Goal: Task Accomplishment & Management: Manage account settings

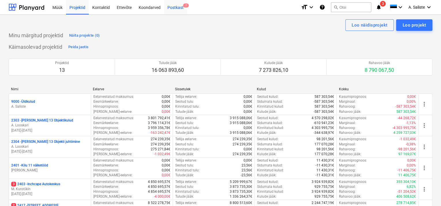
click at [175, 8] on div "Postkast 7" at bounding box center [175, 7] width 23 height 15
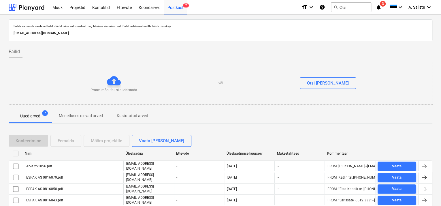
scroll to position [39, 0]
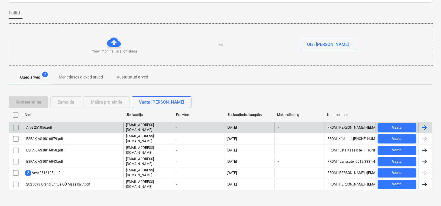
click at [63, 124] on div "Arve 251056.pdf" at bounding box center [73, 128] width 101 height 10
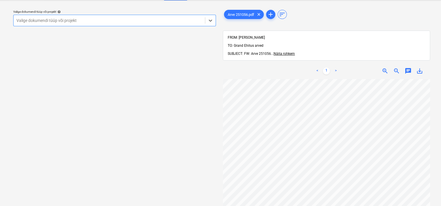
scroll to position [100, 0]
click at [395, 67] on span "zoom_out" at bounding box center [396, 70] width 7 height 7
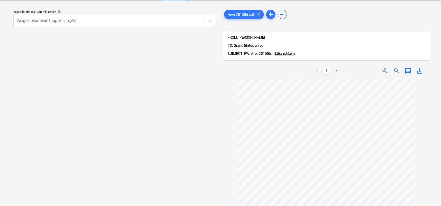
scroll to position [0, 0]
click at [282, 52] on span "Näita rohkem" at bounding box center [284, 54] width 21 height 4
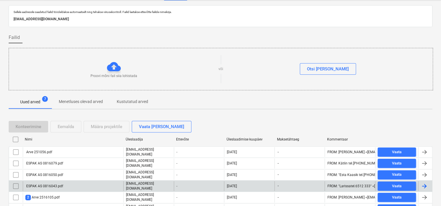
scroll to position [39, 0]
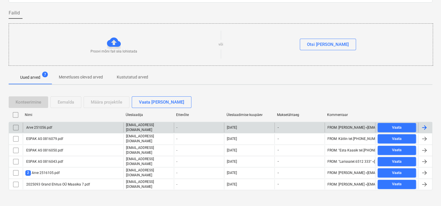
click at [61, 129] on div "Arve 251056.pdf" at bounding box center [73, 128] width 101 height 10
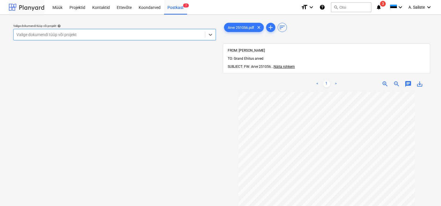
scroll to position [39, 0]
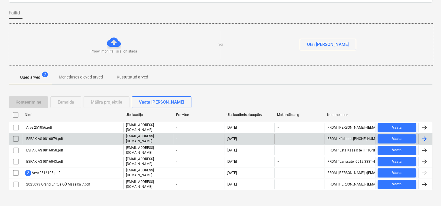
click at [62, 139] on div "ESPAK AS 0816079.pdf" at bounding box center [73, 139] width 101 height 10
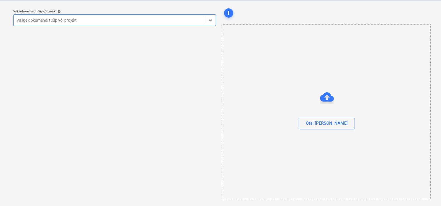
scroll to position [14, 0]
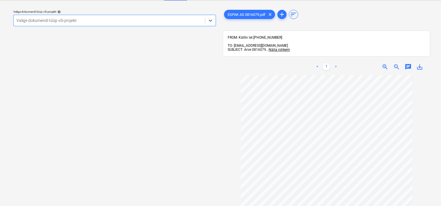
click at [184, 18] on div at bounding box center [109, 21] width 186 height 6
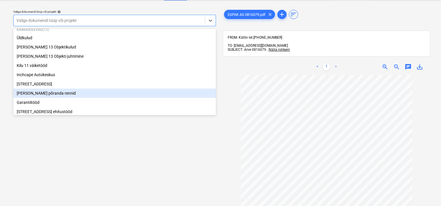
scroll to position [29, 0]
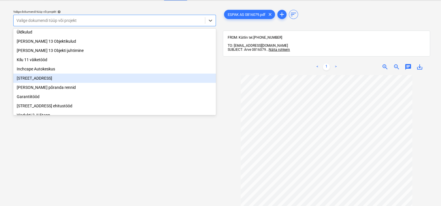
click at [70, 79] on div "[STREET_ADDRESS]" at bounding box center [114, 78] width 203 height 9
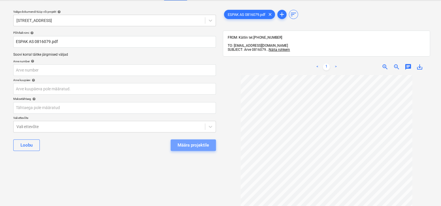
click at [178, 143] on div "Määra projektile" at bounding box center [193, 144] width 31 height 7
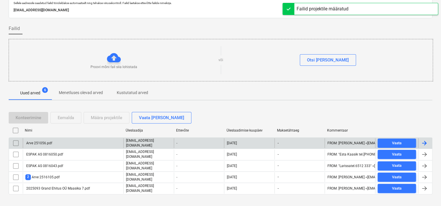
scroll to position [28, 0]
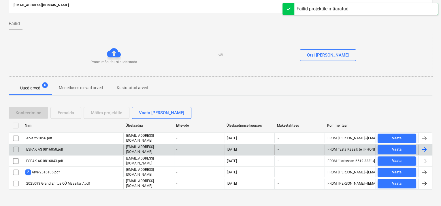
click at [36, 147] on div "ESPAK AS 0816050.pdf" at bounding box center [44, 149] width 38 height 4
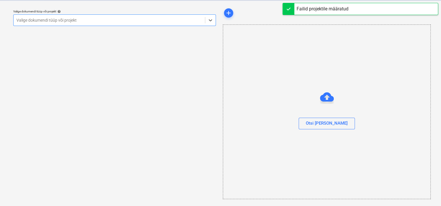
scroll to position [14, 0]
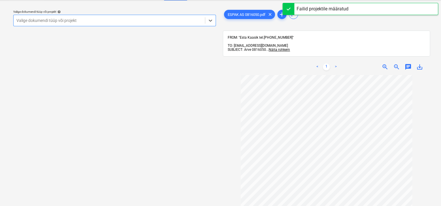
click at [163, 24] on div "Valige dokumendi tüüp või projekt" at bounding box center [109, 20] width 191 height 8
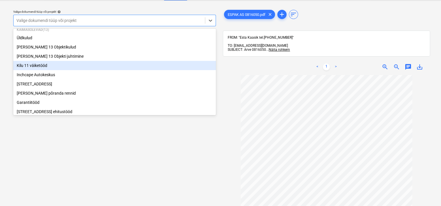
scroll to position [29, 0]
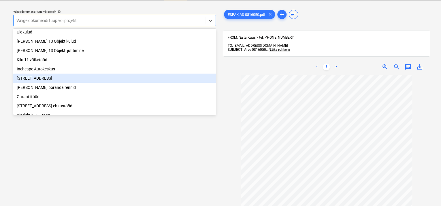
click at [59, 79] on div "[STREET_ADDRESS]" at bounding box center [114, 78] width 203 height 9
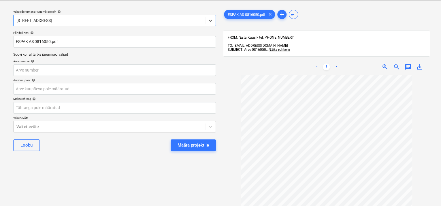
click at [178, 141] on div "Määra projektile" at bounding box center [193, 144] width 31 height 7
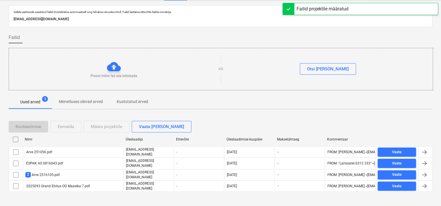
scroll to position [17, 0]
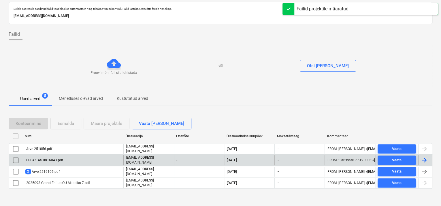
click at [61, 155] on div "ESPAK AS 0816043.pdf" at bounding box center [73, 160] width 101 height 10
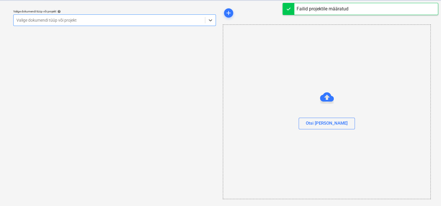
scroll to position [14, 0]
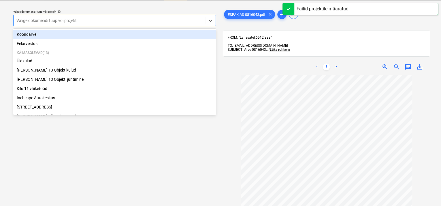
click at [164, 23] on div at bounding box center [109, 21] width 186 height 6
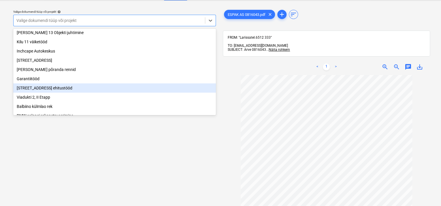
scroll to position [58, 0]
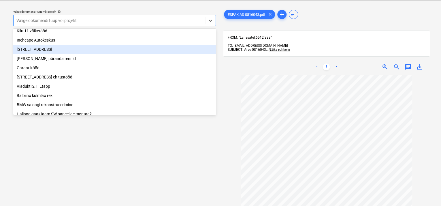
click at [62, 53] on div "[STREET_ADDRESS]" at bounding box center [114, 49] width 203 height 9
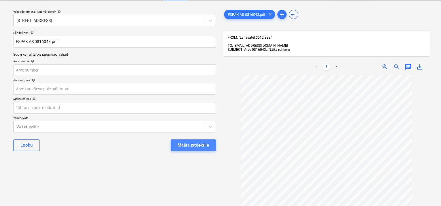
click at [193, 145] on div "Määra projektile" at bounding box center [193, 144] width 31 height 7
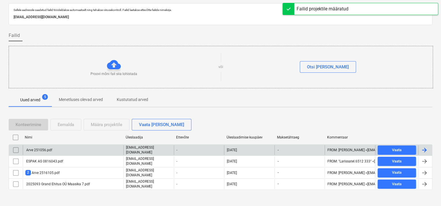
scroll to position [17, 0]
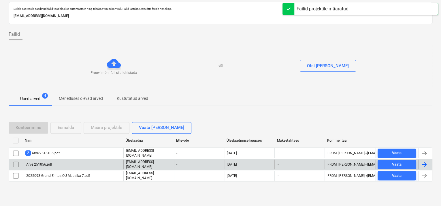
click at [69, 164] on div "Arve 251056.pdf" at bounding box center [73, 164] width 101 height 10
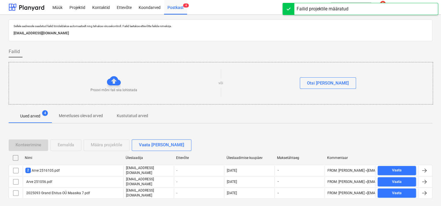
scroll to position [17, 0]
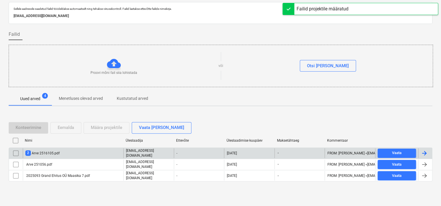
click at [35, 154] on div "2 Arve 2516105.pdf" at bounding box center [42, 152] width 34 height 5
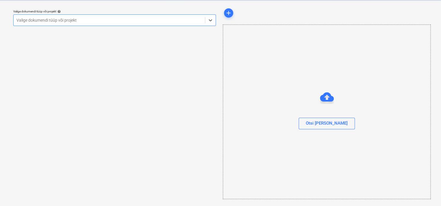
scroll to position [14, 0]
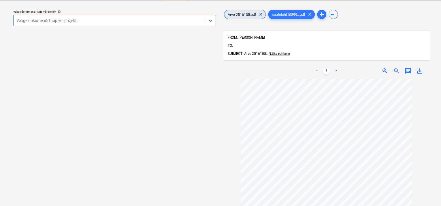
click at [253, 14] on span "Arve 2516105.pdf" at bounding box center [241, 14] width 35 height 4
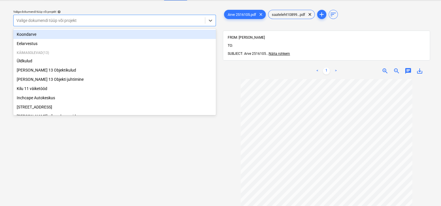
click at [190, 20] on div at bounding box center [109, 21] width 186 height 6
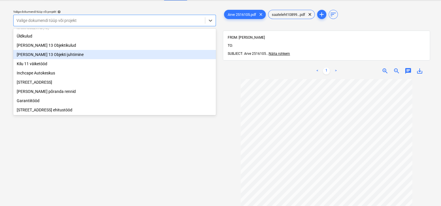
scroll to position [58, 0]
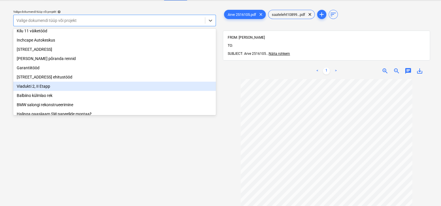
click at [76, 90] on div "Viadukti 2, II Etapp" at bounding box center [114, 86] width 203 height 9
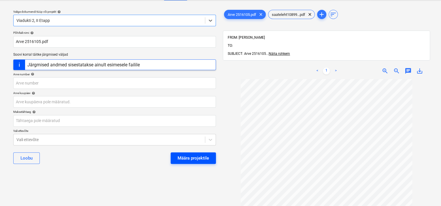
click at [185, 154] on div "Määra projektile" at bounding box center [193, 157] width 31 height 7
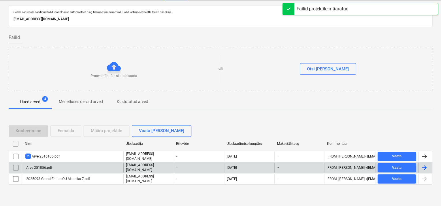
scroll to position [17, 0]
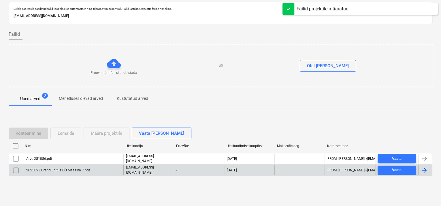
click at [88, 168] on div "2025093 Grand Ehitus OÜ Maasika 7.pdf" at bounding box center [57, 170] width 65 height 4
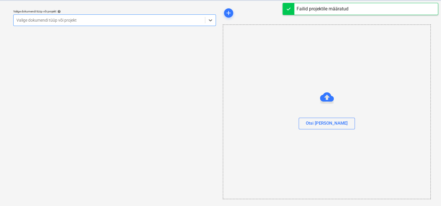
scroll to position [14, 0]
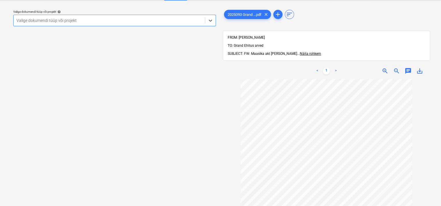
click at [181, 18] on div at bounding box center [109, 21] width 186 height 6
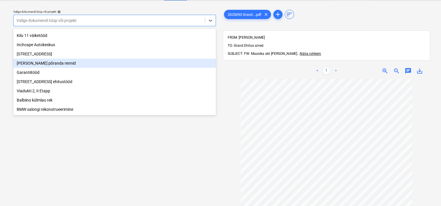
scroll to position [58, 0]
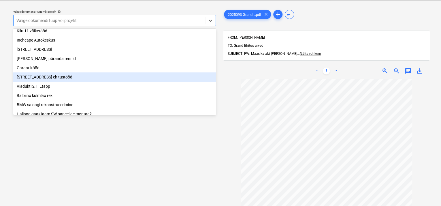
click at [73, 80] on div "[STREET_ADDRESS] ehitustööd" at bounding box center [114, 76] width 203 height 9
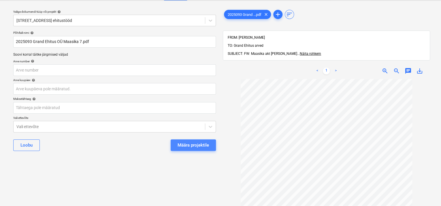
click at [194, 145] on div "Määra projektile" at bounding box center [193, 144] width 31 height 7
